Goal: Information Seeking & Learning: Compare options

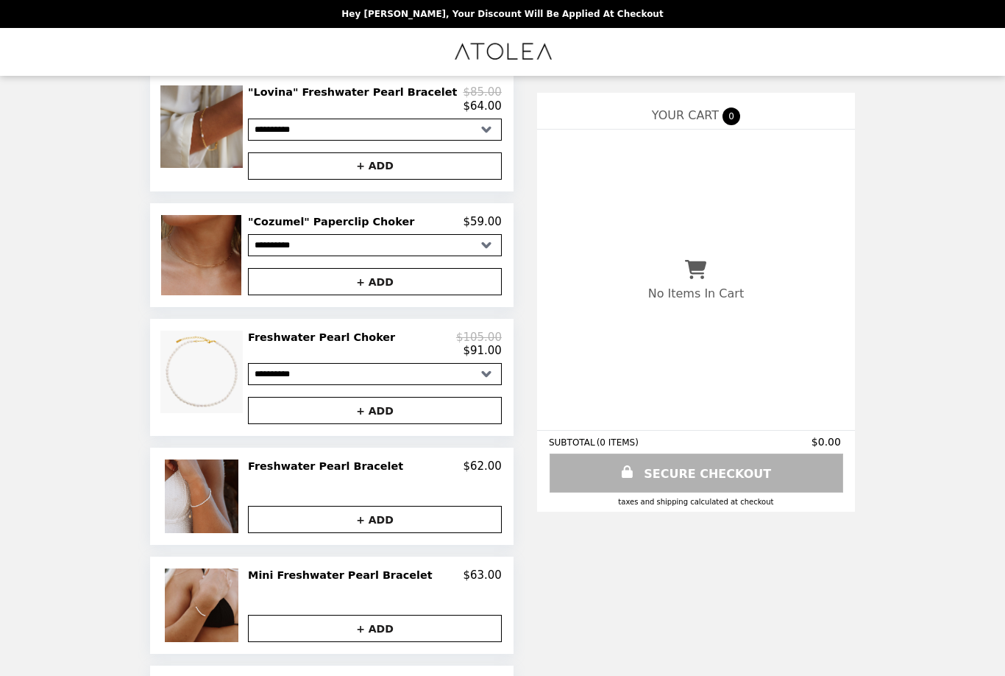
scroll to position [646, 0]
click at [308, 344] on h2 "Freshwater Pearl Choker" at bounding box center [324, 337] width 153 height 13
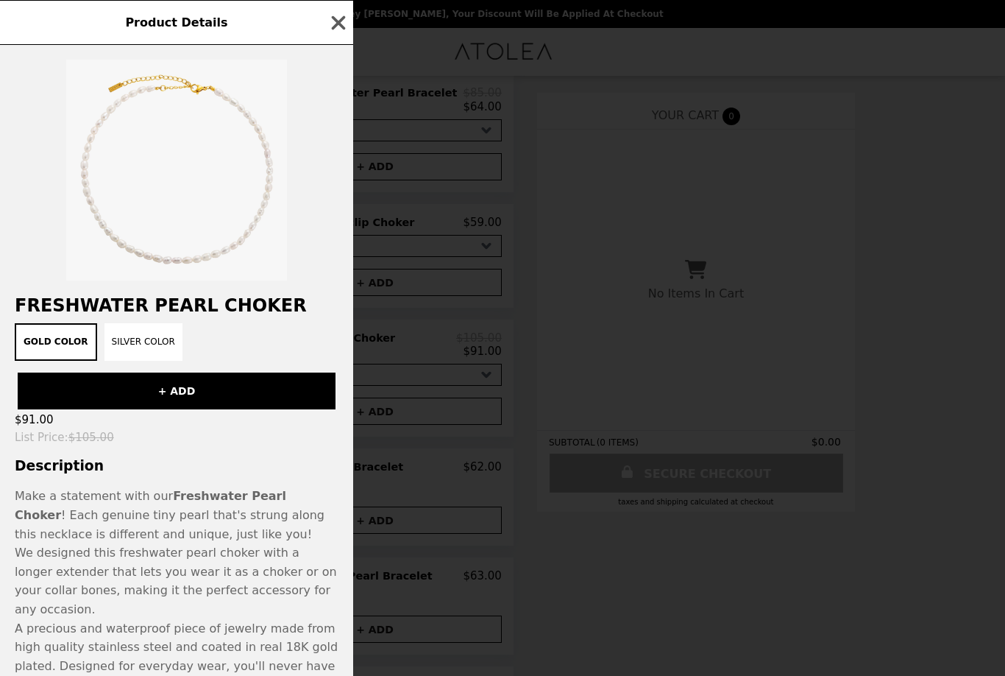
click at [344, 26] on icon "button" at bounding box center [338, 23] width 22 height 22
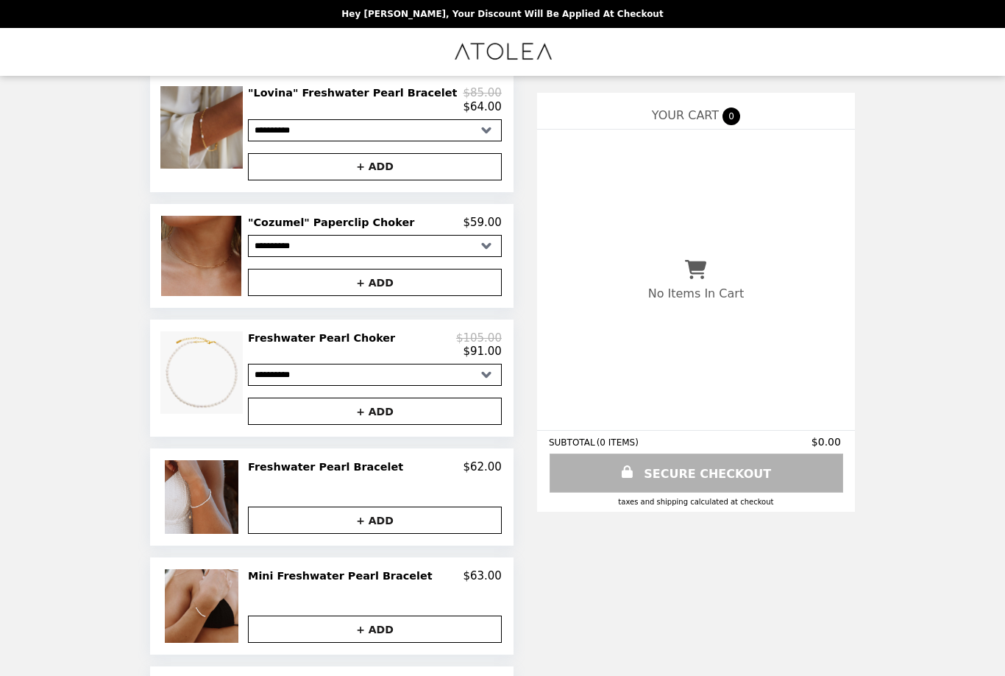
click at [374, 473] on h2 "Freshwater Pearl Bracelet" at bounding box center [328, 466] width 161 height 13
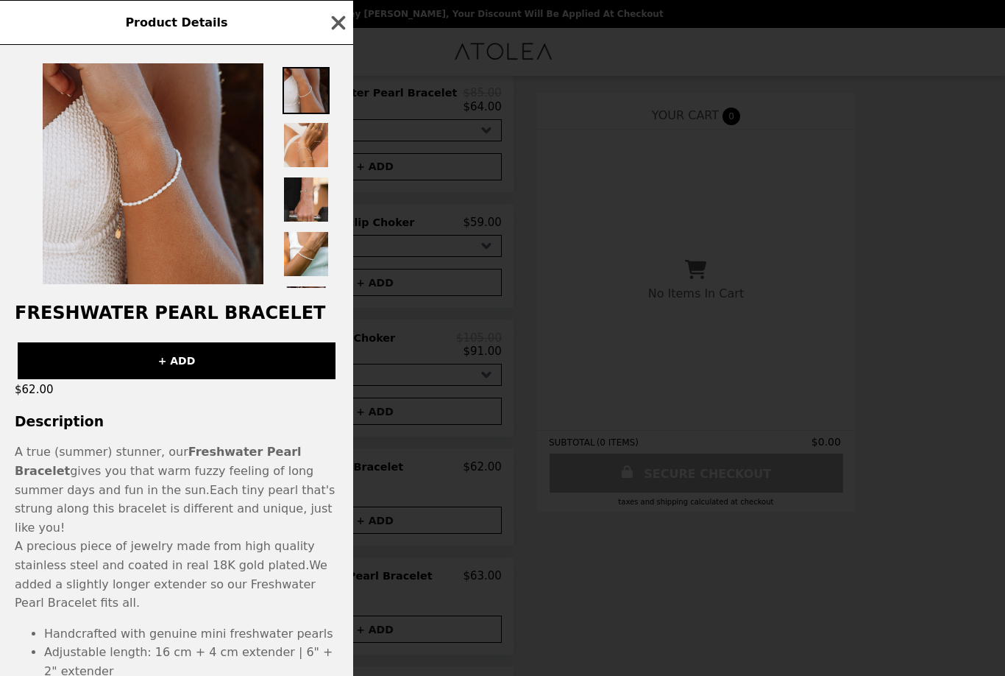
scroll to position [0, 0]
click at [346, 29] on icon "button" at bounding box center [338, 23] width 22 height 22
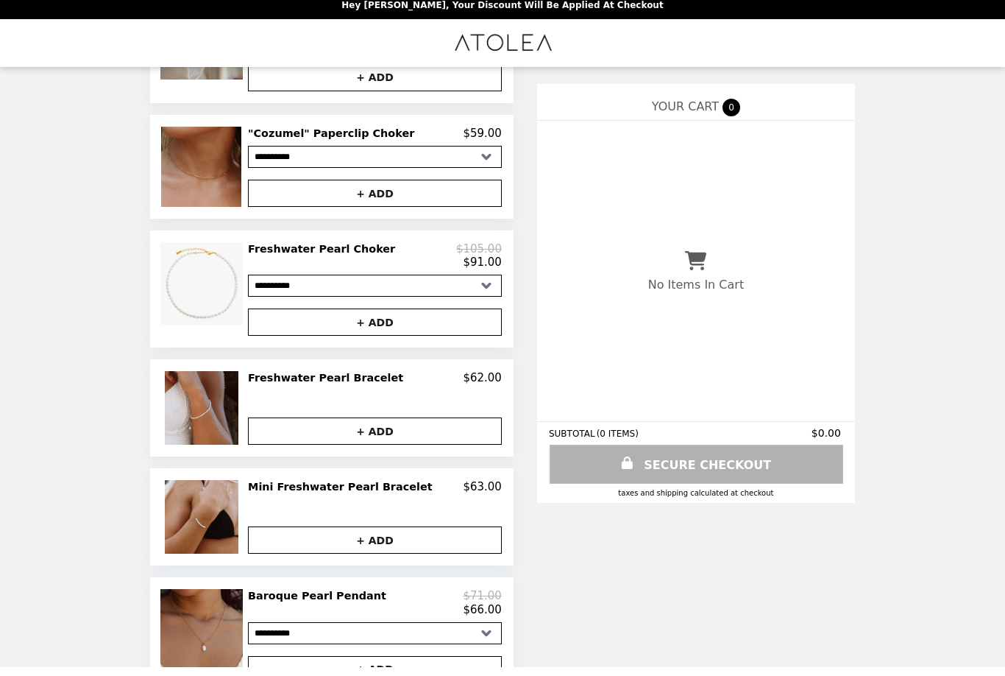
scroll to position [726, 0]
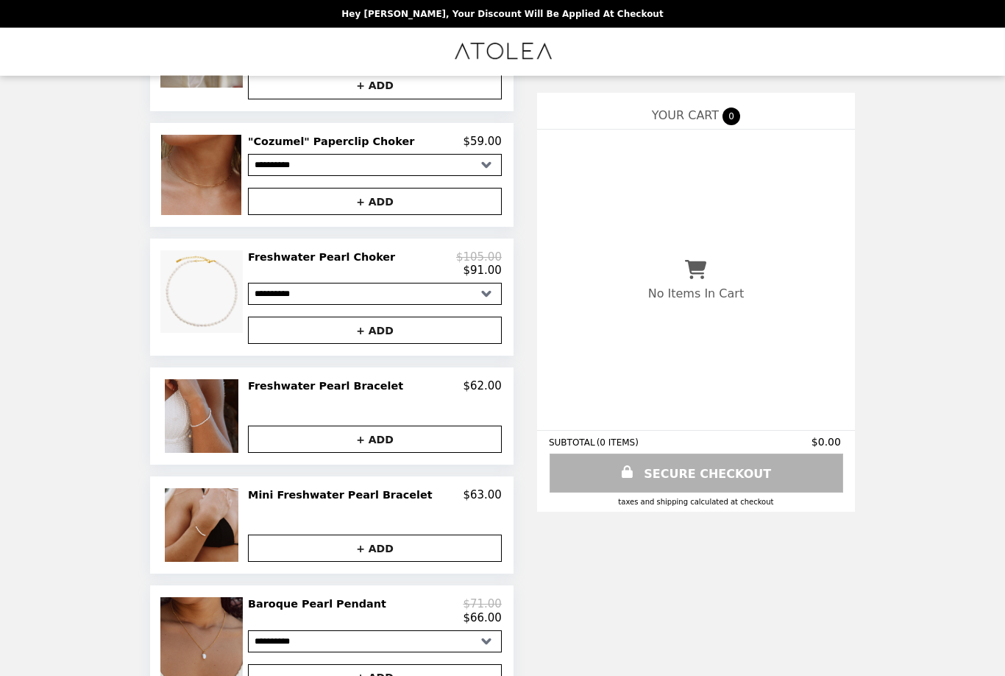
click at [403, 502] on h2 "Mini Freshwater Pearl Bracelet" at bounding box center [343, 495] width 190 height 13
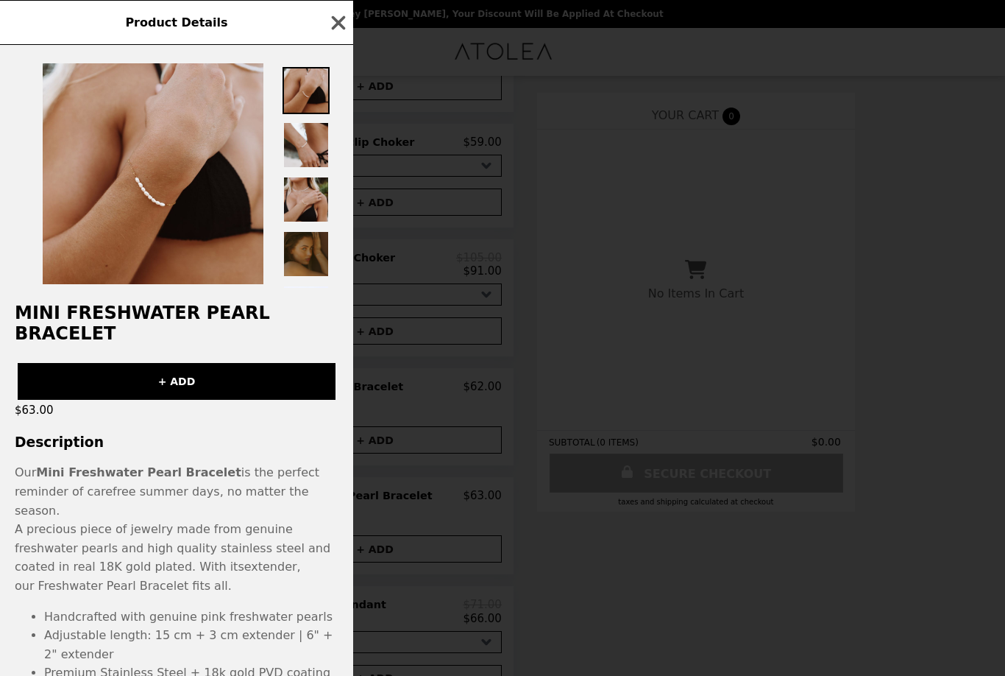
click at [342, 24] on icon "button" at bounding box center [338, 23] width 22 height 22
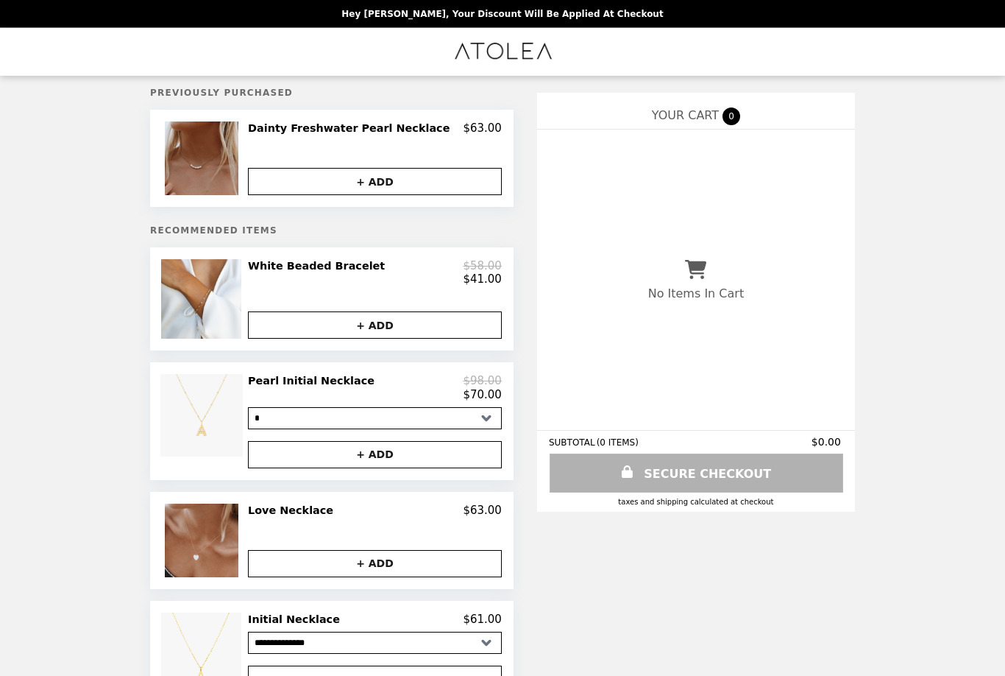
scroll to position [0, 0]
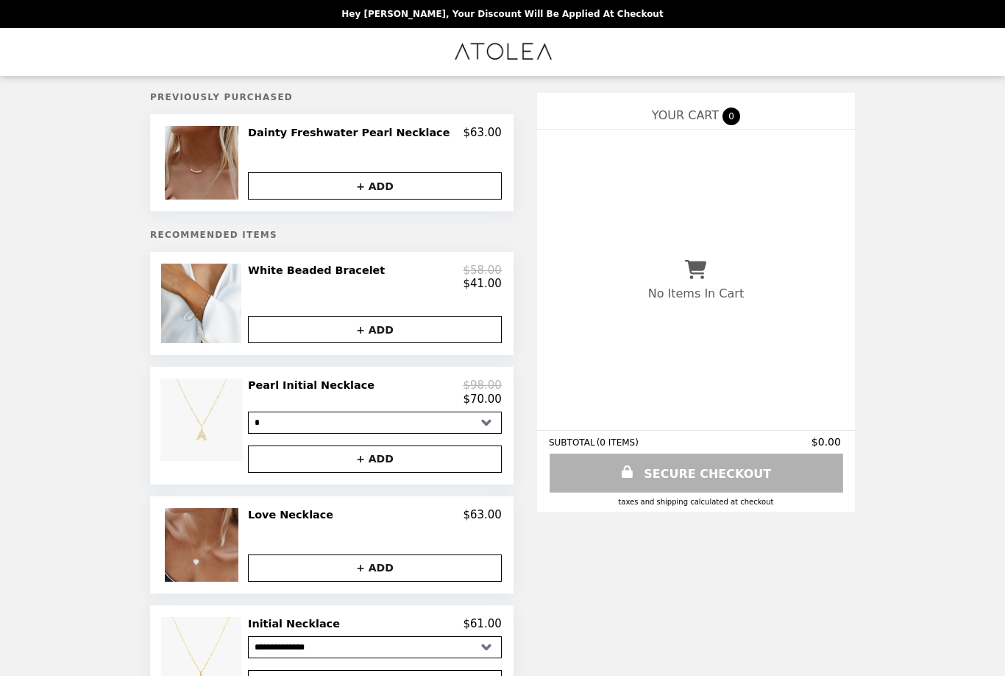
click at [358, 271] on h2 "White Beaded Bracelet" at bounding box center [319, 269] width 143 height 13
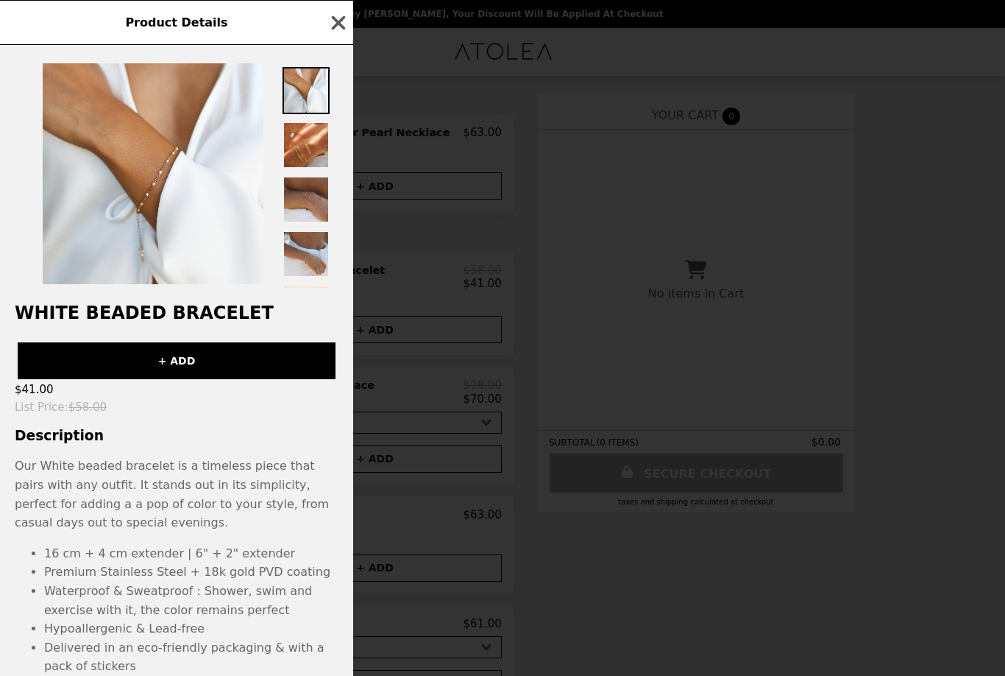
click at [367, 7] on div "Product Details White Beaded Bracelet + ADD $41.00 List Price : $58.00 Descript…" at bounding box center [502, 338] width 1005 height 676
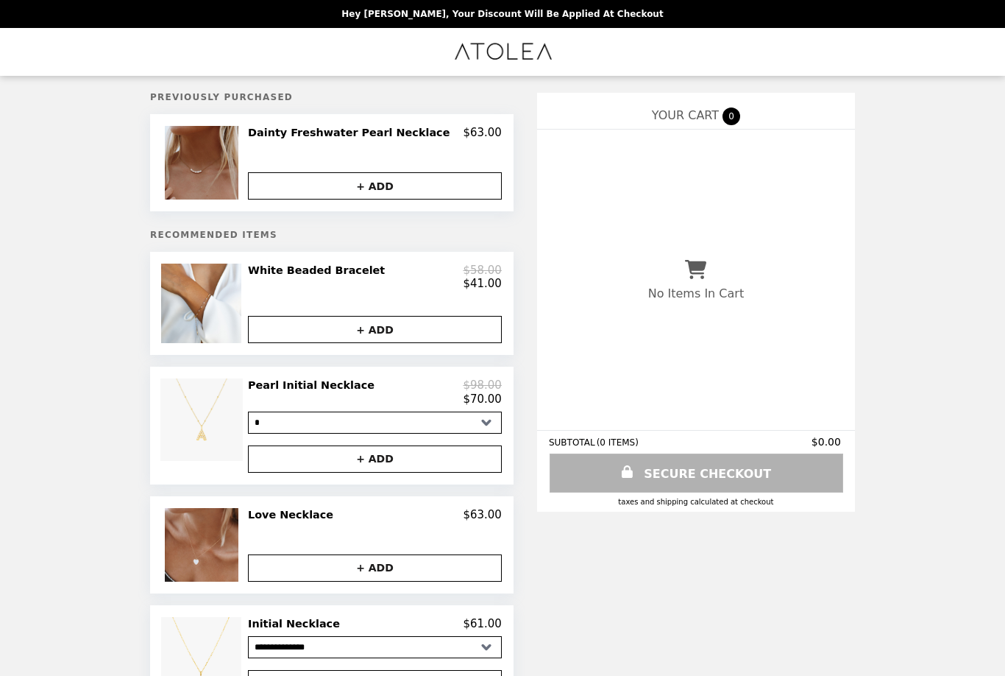
click at [411, 139] on h2 "Dainty Freshwater Pearl Necklace" at bounding box center [352, 132] width 208 height 13
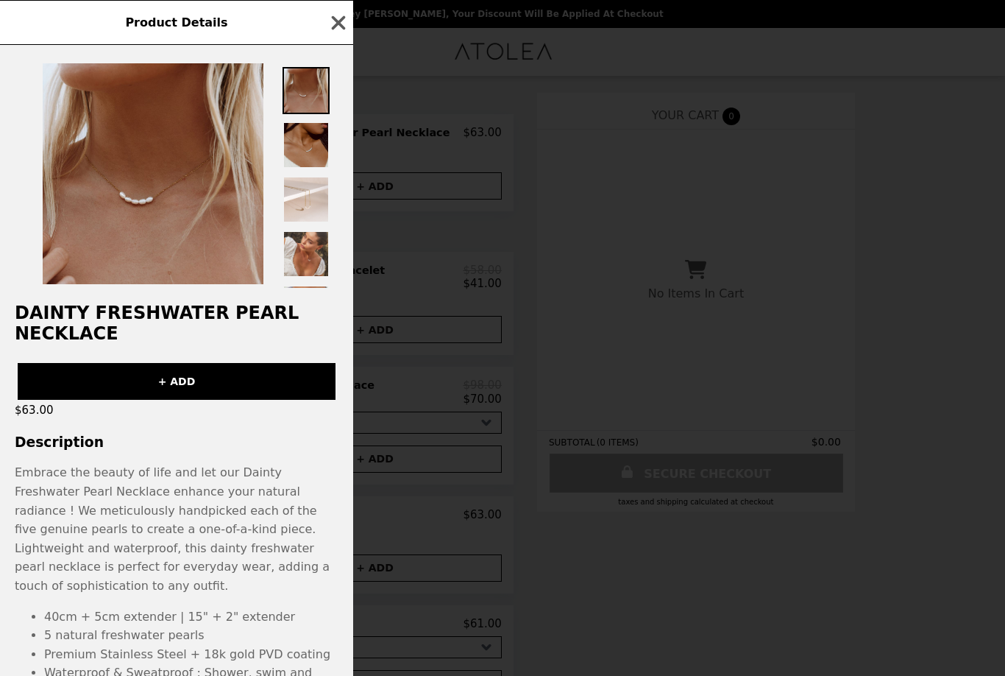
click at [343, 25] on icon "button" at bounding box center [338, 23] width 22 height 22
